Goal: Find contact information: Find contact information

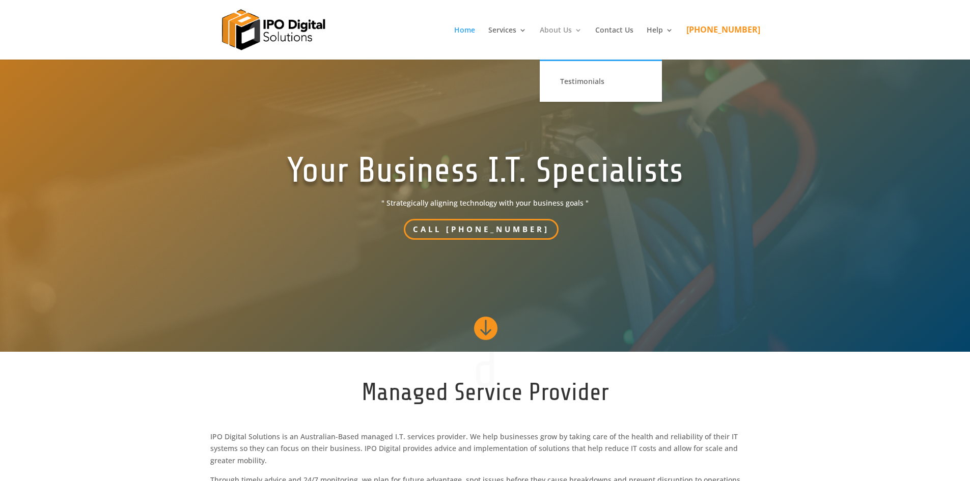
click at [580, 32] on link "About Us" at bounding box center [561, 42] width 42 height 33
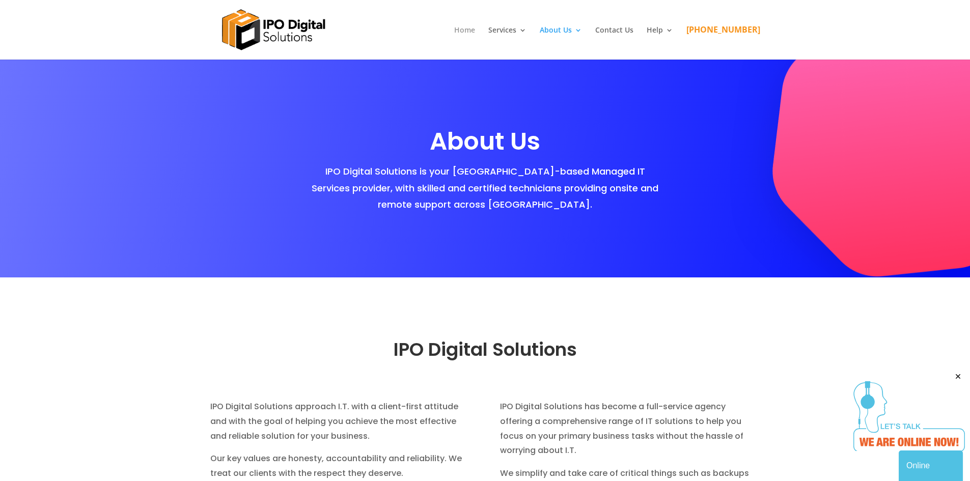
drag, startPoint x: 384, startPoint y: 400, endPoint x: 495, endPoint y: 36, distance: 380.3
click at [634, 33] on link "Contact Us" at bounding box center [615, 42] width 38 height 33
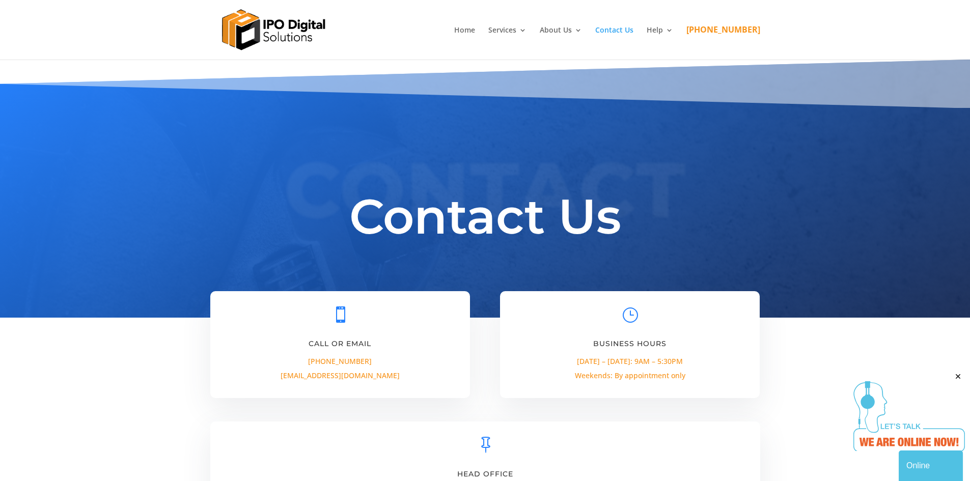
drag, startPoint x: 214, startPoint y: 323, endPoint x: 318, endPoint y: 78, distance: 266.0
click at [475, 29] on link "Home" at bounding box center [464, 42] width 21 height 33
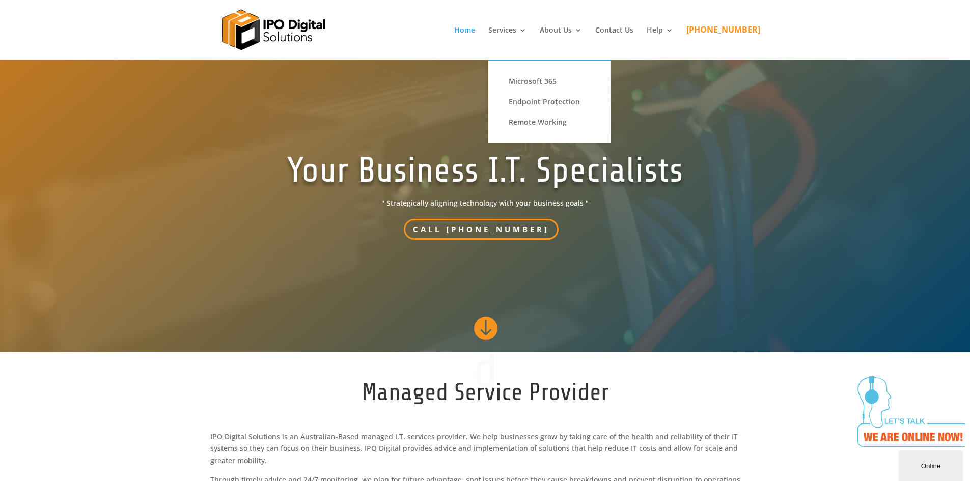
click at [538, 27] on li "Services Microsoft 365 Endpoint Protection Remote Working" at bounding box center [513, 42] width 49 height 33
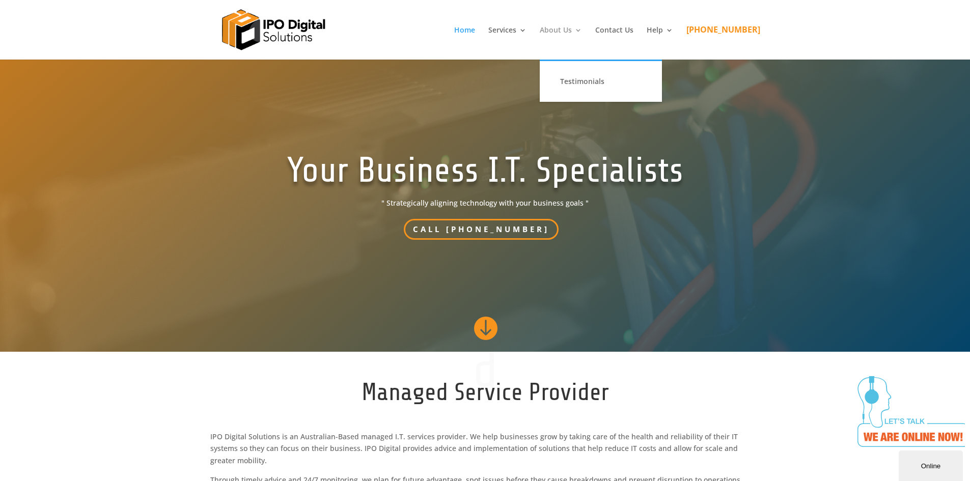
click at [578, 26] on link "About Us" at bounding box center [561, 42] width 42 height 33
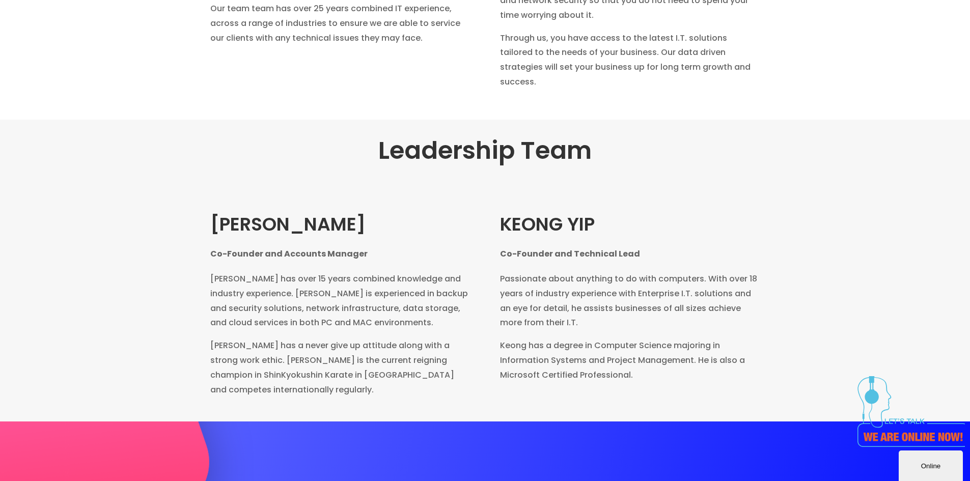
scroll to position [489, 0]
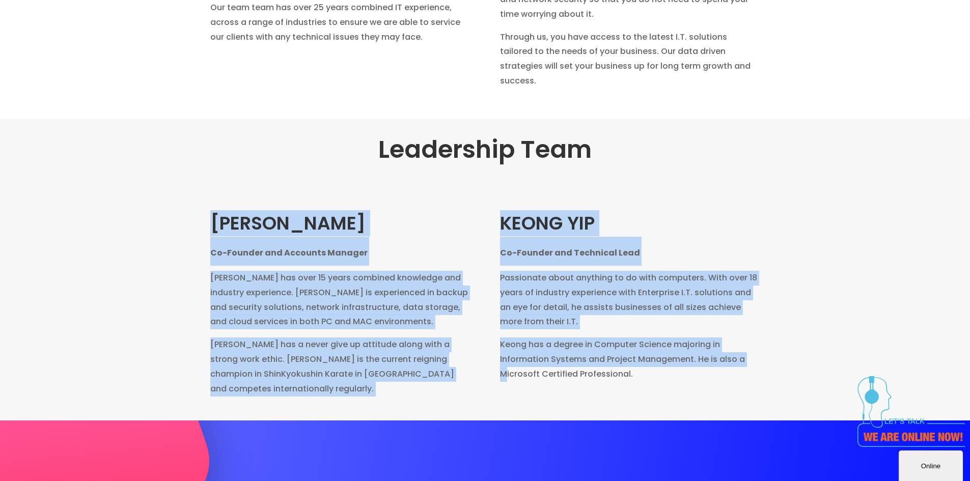
drag, startPoint x: 234, startPoint y: 209, endPoint x: 508, endPoint y: 396, distance: 332.5
click at [508, 396] on div "[PERSON_NAME] Co-Founder and Accounts Manager [PERSON_NAME] has over 15 years c…" at bounding box center [485, 302] width 550 height 235
click at [508, 396] on div "[PERSON_NAME] Co-Founder and Technical Lead Passionate about anything to do wit…" at bounding box center [630, 302] width 260 height 235
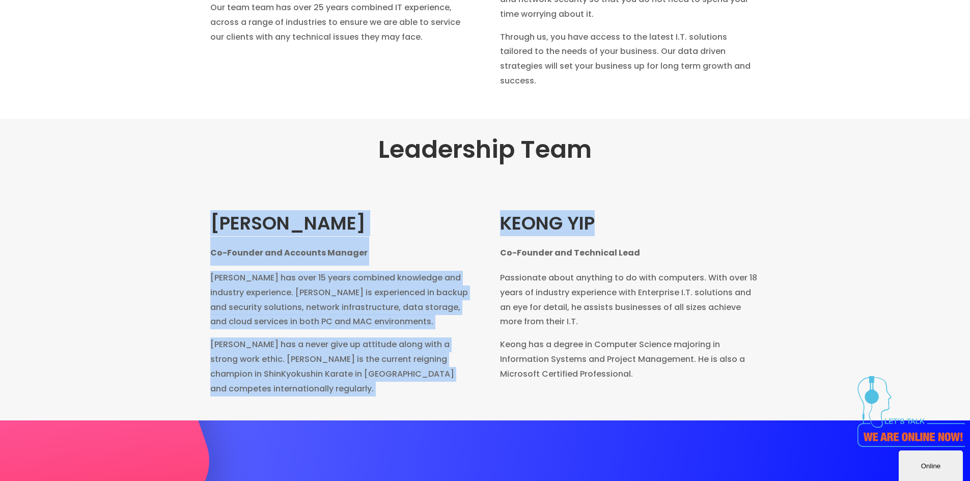
drag, startPoint x: 482, startPoint y: 228, endPoint x: 634, endPoint y: 224, distance: 151.4
click at [634, 224] on div "[PERSON_NAME] Co-Founder and Accounts Manager [PERSON_NAME] has over 15 years c…" at bounding box center [485, 302] width 550 height 235
click at [634, 224] on h2 "[PERSON_NAME] Co-Founder and Technical Lead" at bounding box center [630, 241] width 260 height 60
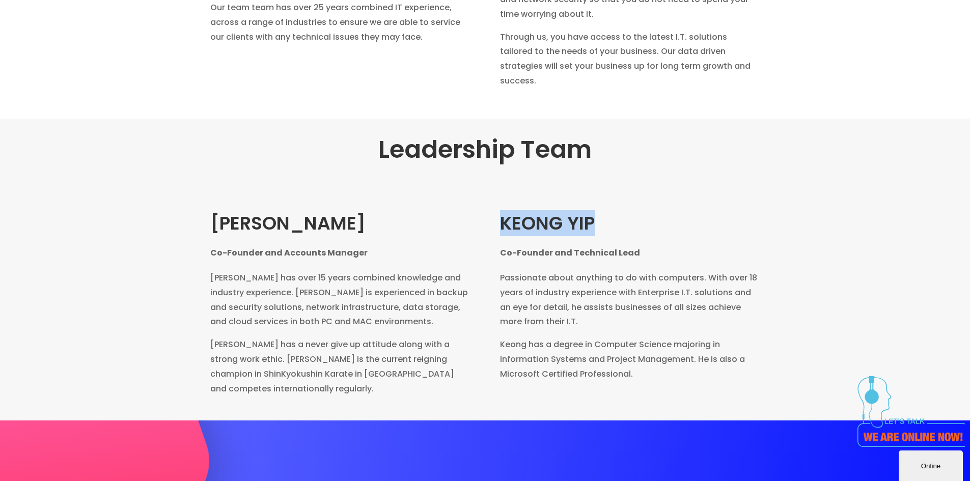
drag, startPoint x: 651, startPoint y: 223, endPoint x: 503, endPoint y: 227, distance: 147.8
click at [503, 227] on h2 "[PERSON_NAME] Co-Founder and Technical Lead" at bounding box center [630, 241] width 260 height 60
